Goal: Task Accomplishment & Management: Manage account settings

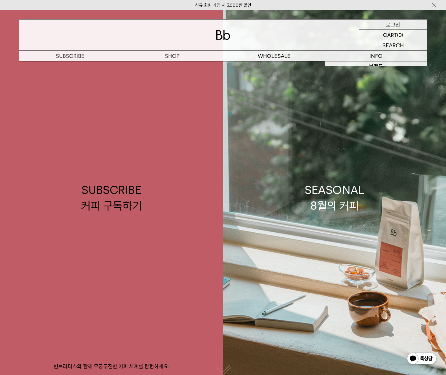
click at [397, 27] on p "로그인" at bounding box center [393, 24] width 14 height 10
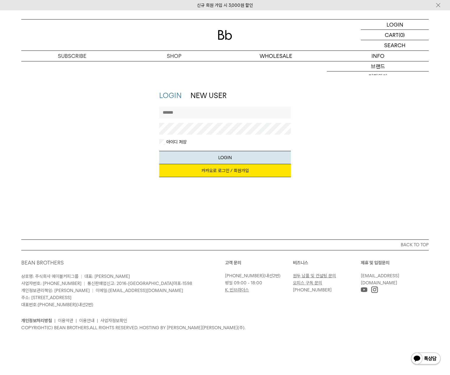
click at [241, 174] on link "카카오로 로그인 / 회원가입" at bounding box center [225, 170] width 132 height 13
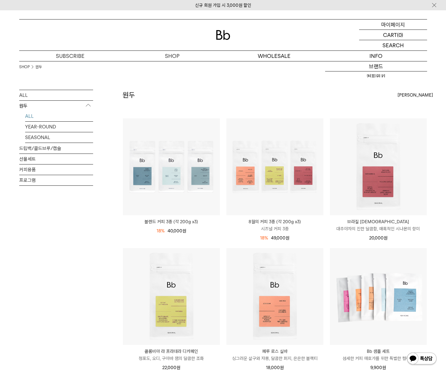
click at [405, 28] on div "MYPAGE 마이페이지" at bounding box center [393, 24] width 68 height 10
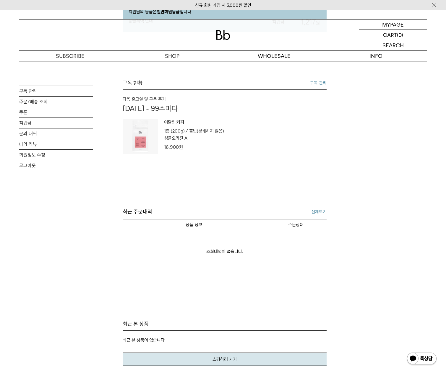
scroll to position [118, 0]
